Goal: Find specific page/section: Find specific page/section

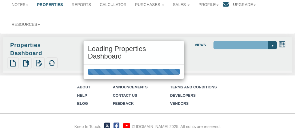
scroll to position [45, 0]
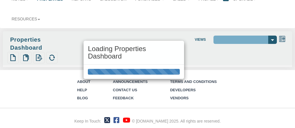
select select "138"
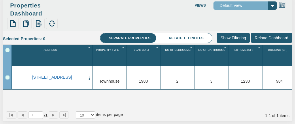
scroll to position [0, 0]
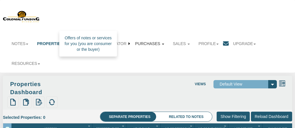
click at [147, 43] on link "Purchases" at bounding box center [150, 43] width 38 height 13
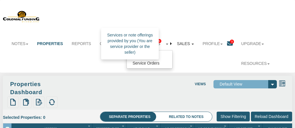
click at [182, 44] on link "Sales" at bounding box center [186, 43] width 26 height 13
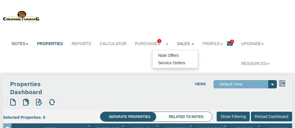
click at [17, 44] on link "Notes" at bounding box center [19, 43] width 25 height 13
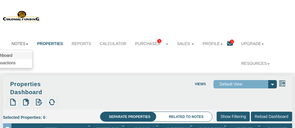
click at [12, 56] on link "Dashboard" at bounding box center [10, 55] width 46 height 7
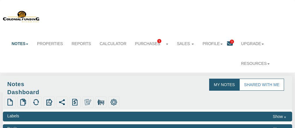
select select "316"
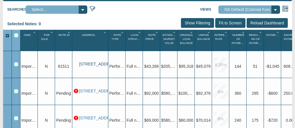
scroll to position [0, 58]
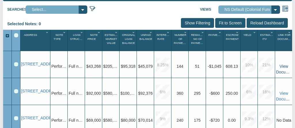
click at [286, 66] on link "View Documents" at bounding box center [286, 69] width 20 height 10
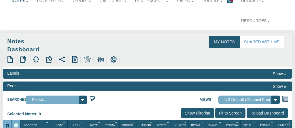
scroll to position [0, 0]
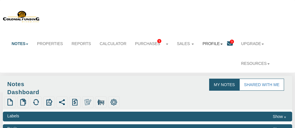
click at [219, 43] on link "Profile" at bounding box center [212, 43] width 29 height 13
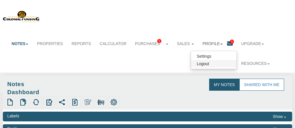
click at [203, 64] on link "Logout" at bounding box center [214, 63] width 46 height 7
